Goal: Find contact information: Find contact information

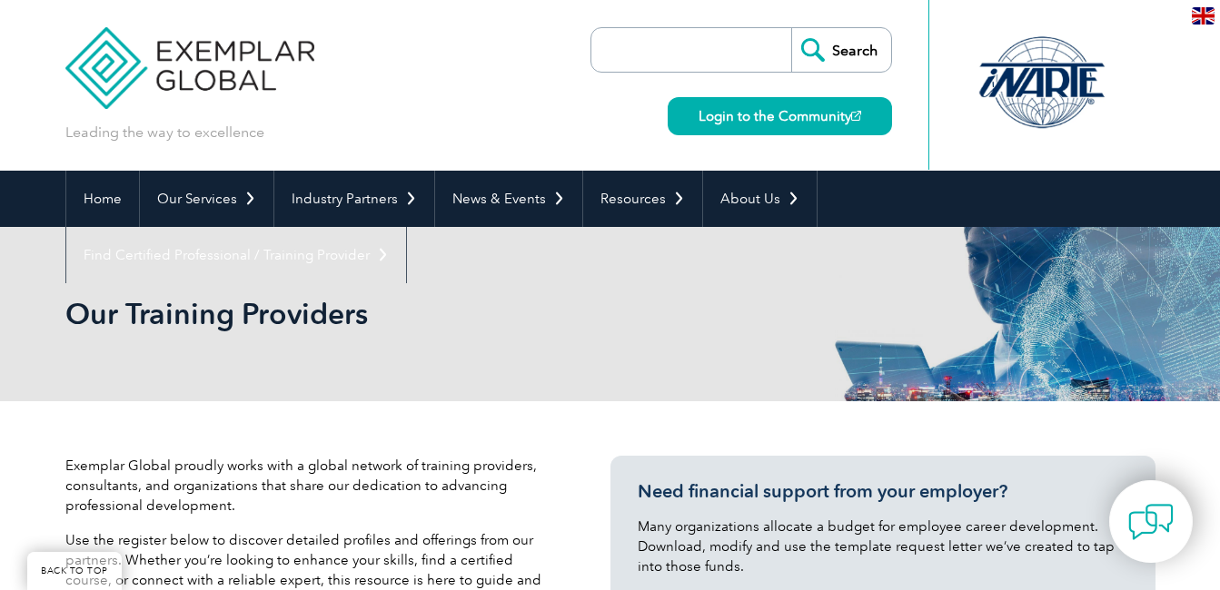
scroll to position [308, 0]
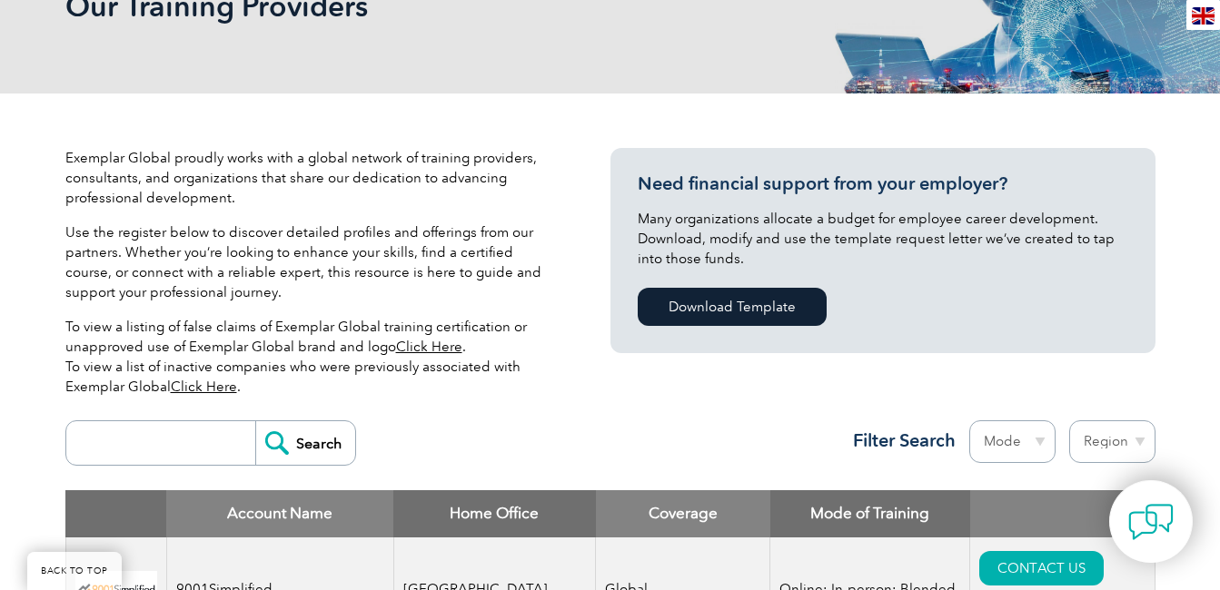
type input "tuv"
click at [302, 435] on input "Search" at bounding box center [305, 443] width 100 height 44
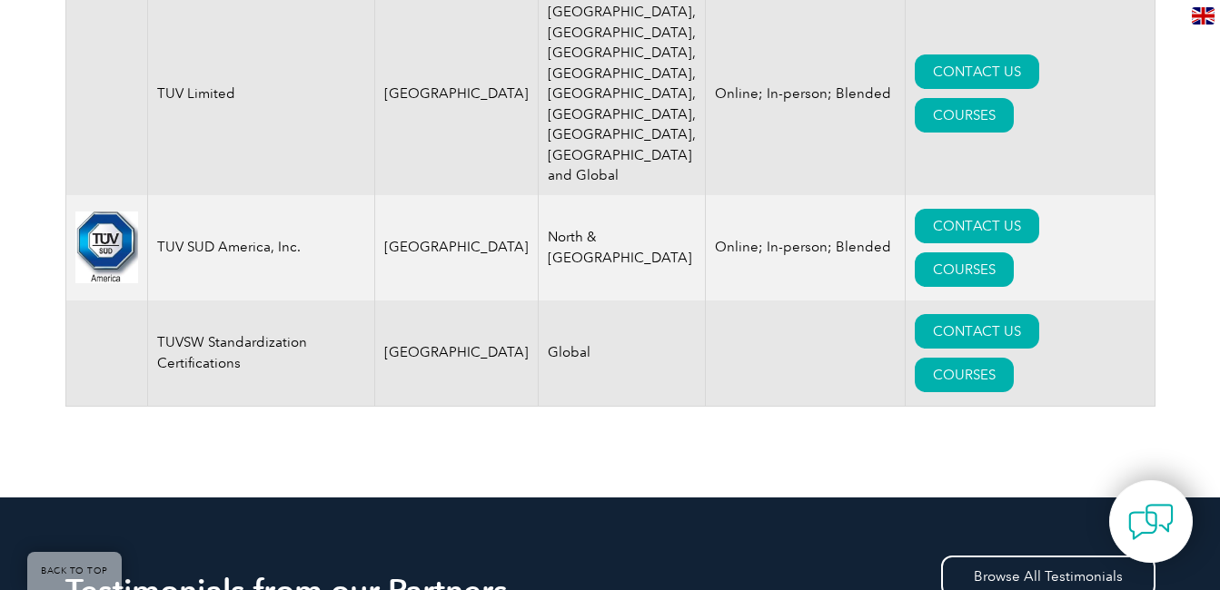
scroll to position [1188, 0]
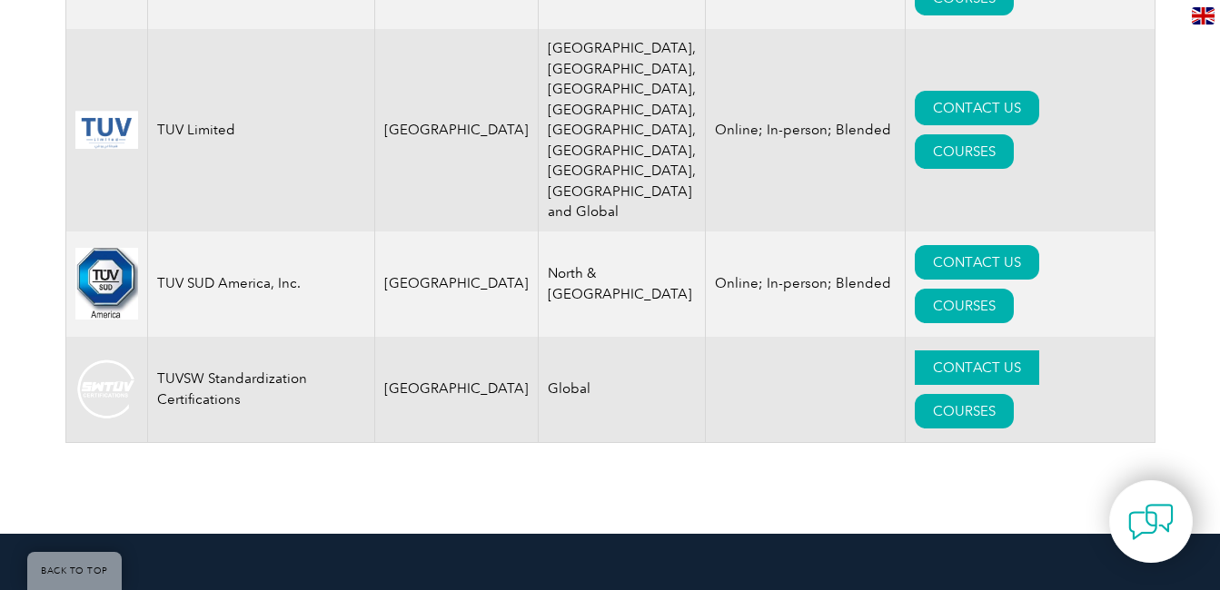
click at [956, 351] on link "CONTACT US" at bounding box center [976, 368] width 124 height 35
drag, startPoint x: 159, startPoint y: 159, endPoint x: 280, endPoint y: 182, distance: 122.9
click at [280, 337] on td "TUVSW Standardization Certifications" at bounding box center [260, 390] width 227 height 106
copy td "TUVSW Standardization Certifications"
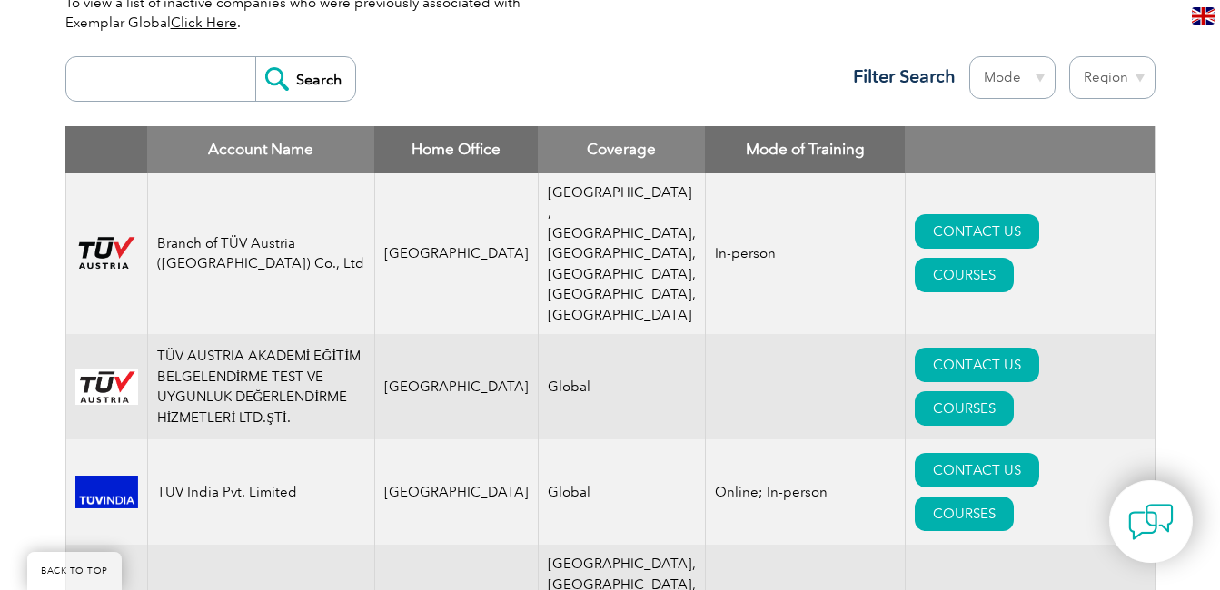
click at [38, 63] on div "Exemplar Global proudly works with a global network of training providers, cons…" at bounding box center [610, 389] width 1220 height 1320
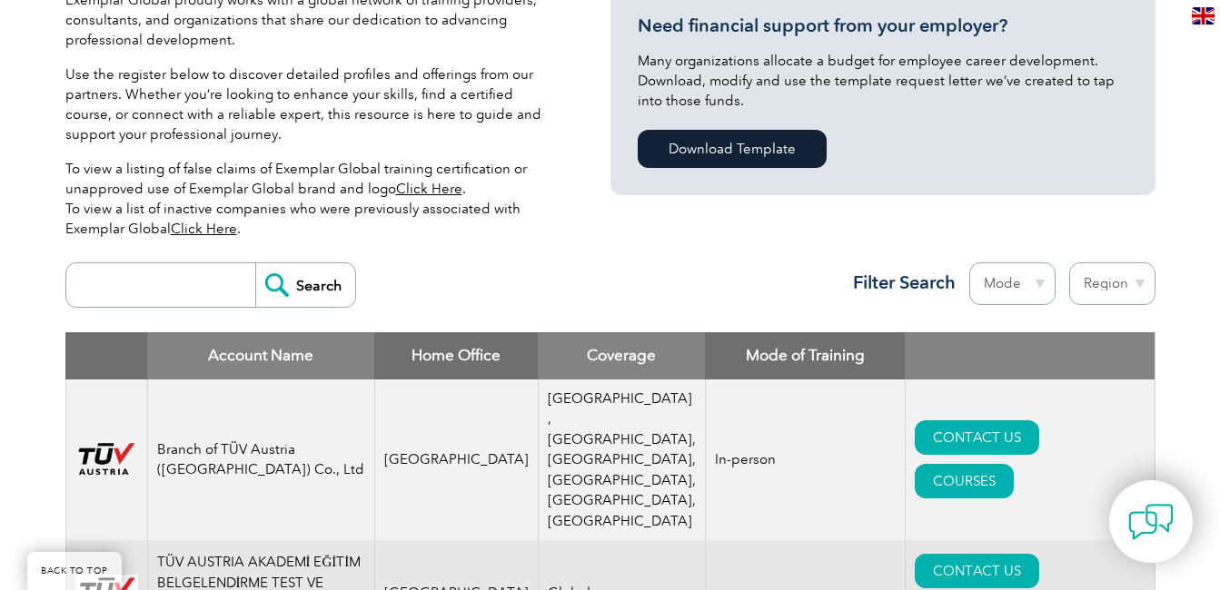
scroll to position [272, 0]
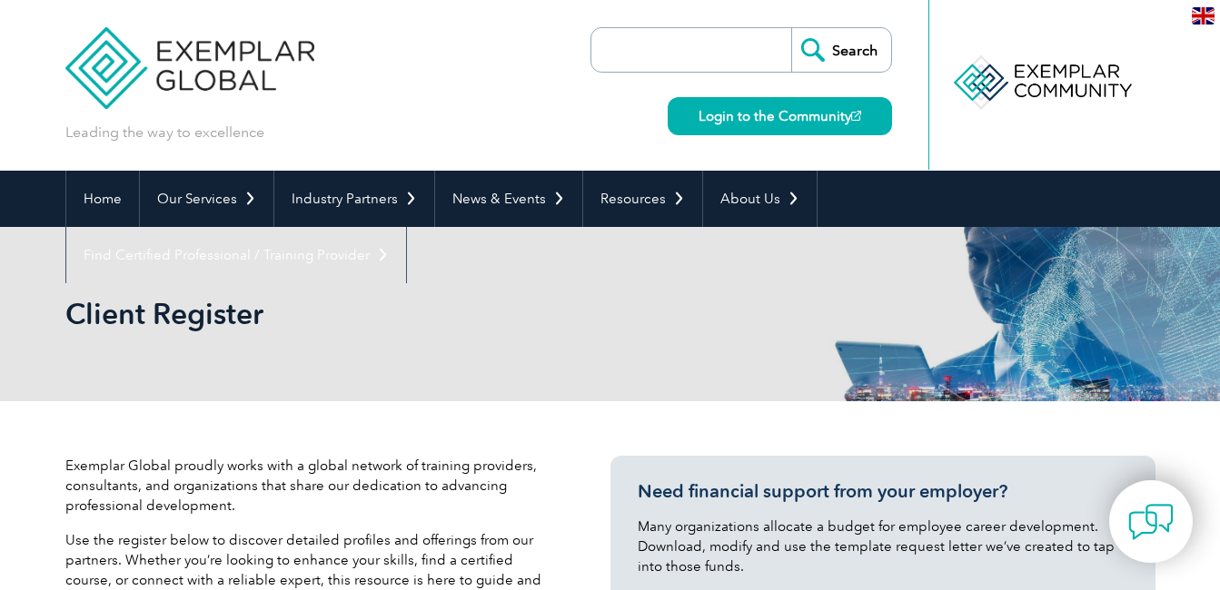
click at [211, 40] on img at bounding box center [190, 54] width 250 height 109
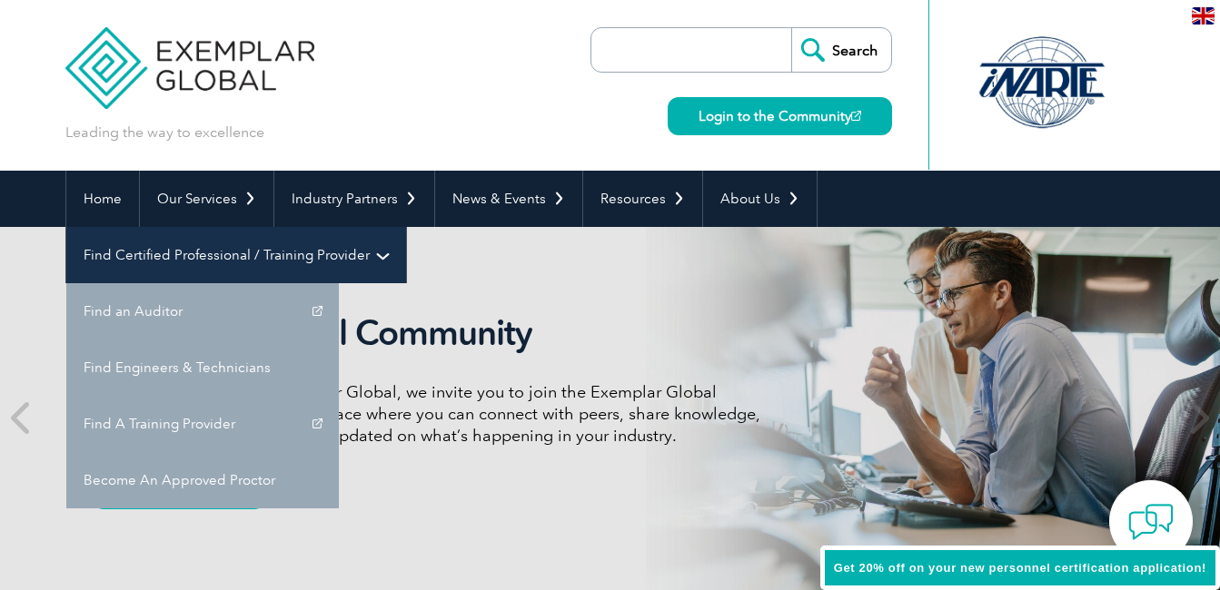
click at [406, 227] on link "Find Certified Professional / Training Provider" at bounding box center [236, 255] width 340 height 56
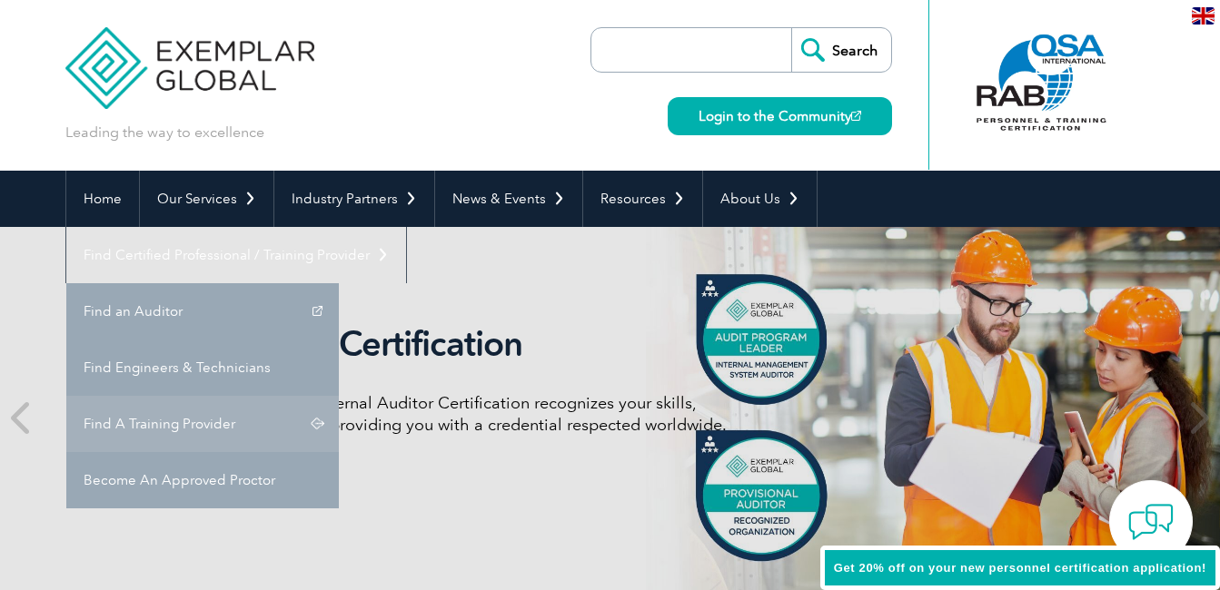
click at [339, 396] on link "Find A Training Provider" at bounding box center [202, 424] width 272 height 56
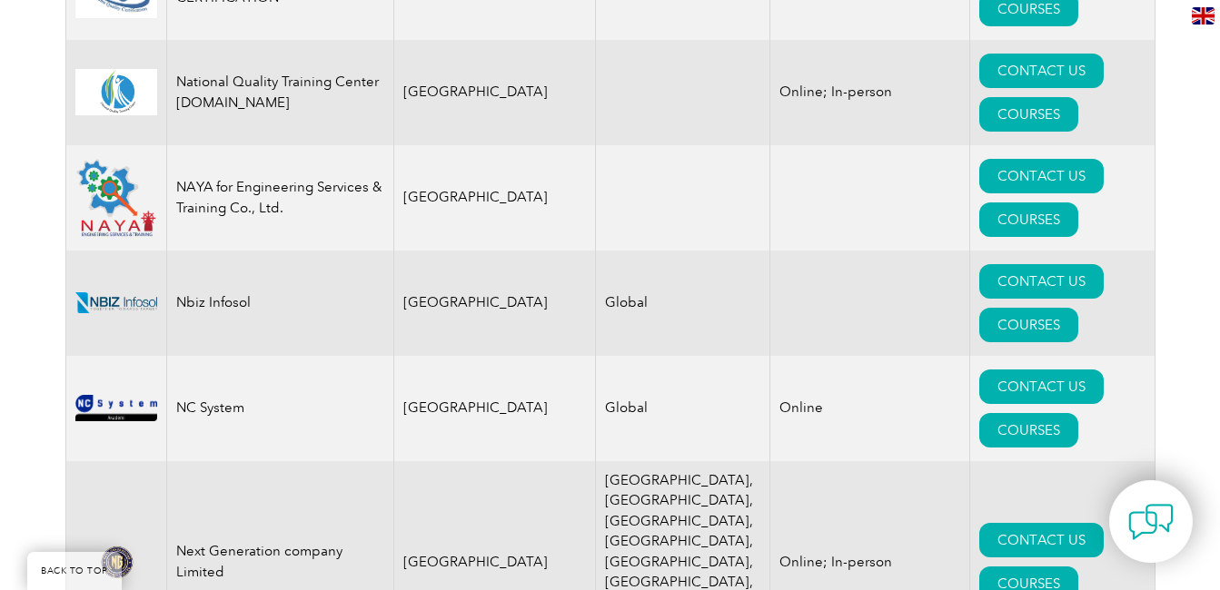
scroll to position [19327, 0]
